Goal: Find specific page/section: Find specific page/section

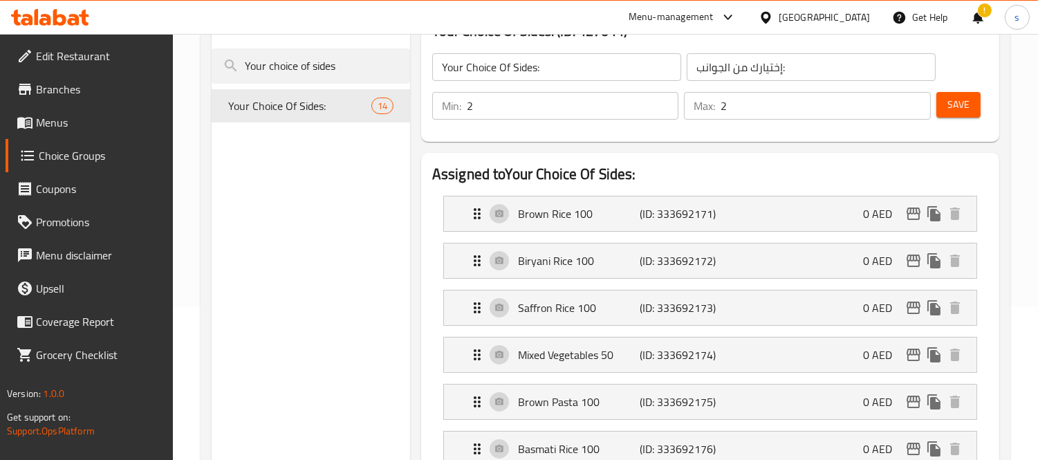
scroll to position [153, 0]
click at [655, 19] on div "Menu-management" at bounding box center [670, 17] width 85 height 17
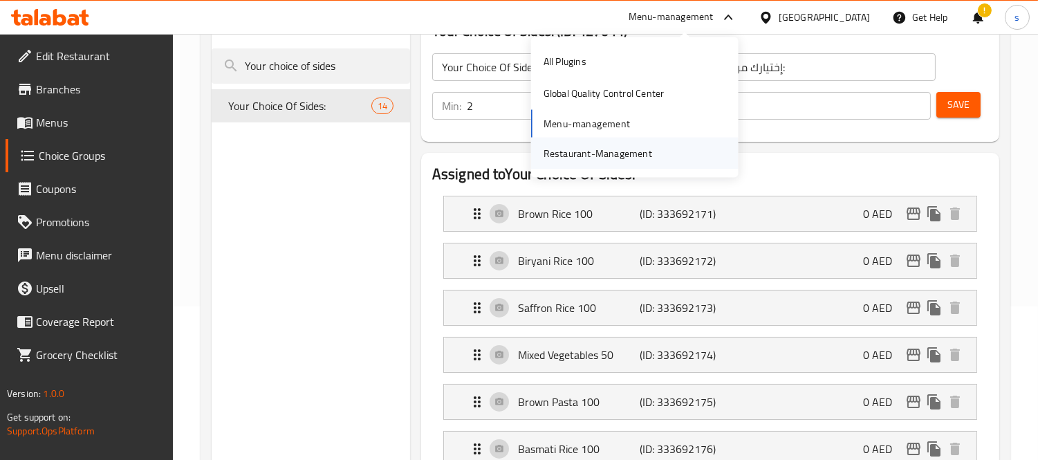
click at [641, 151] on div "Restaurant-Management" at bounding box center [597, 152] width 109 height 15
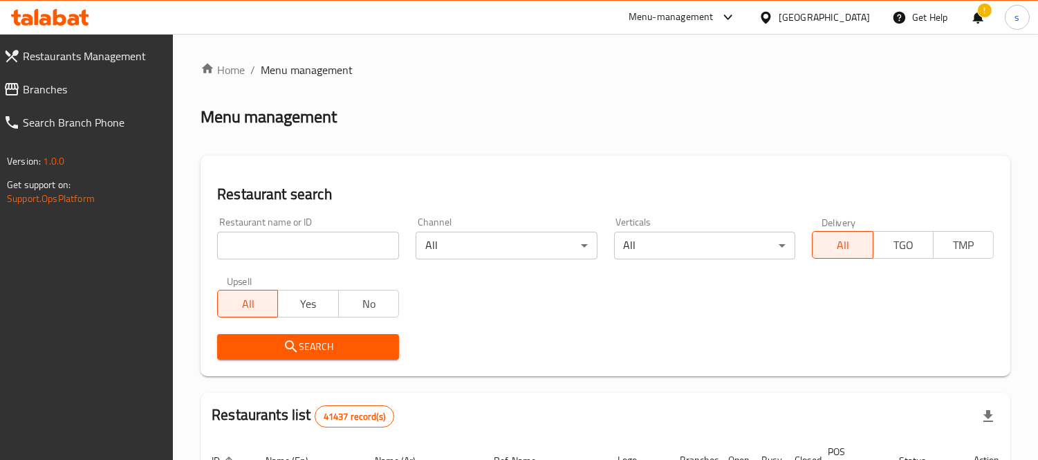
click at [60, 76] on link "Branches" at bounding box center [82, 89] width 181 height 33
click at [97, 98] on link "Branches" at bounding box center [82, 89] width 181 height 33
